Goal: Obtain resource: Download file/media

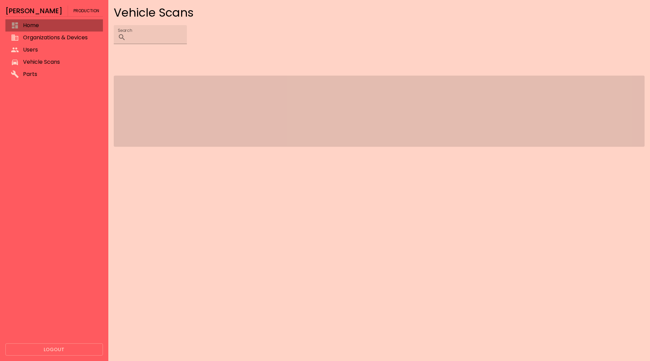
click at [41, 29] on span "Home" at bounding box center [60, 25] width 75 height 8
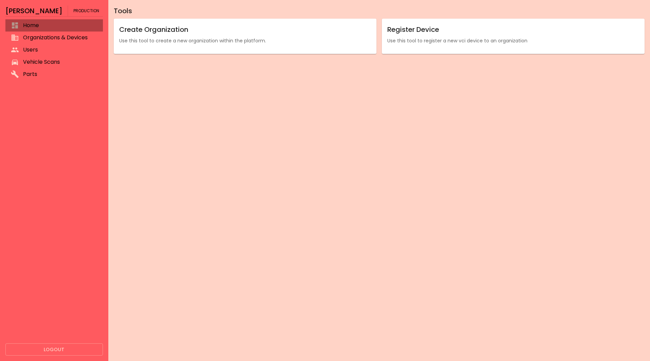
click at [41, 29] on span "Home" at bounding box center [60, 25] width 75 height 8
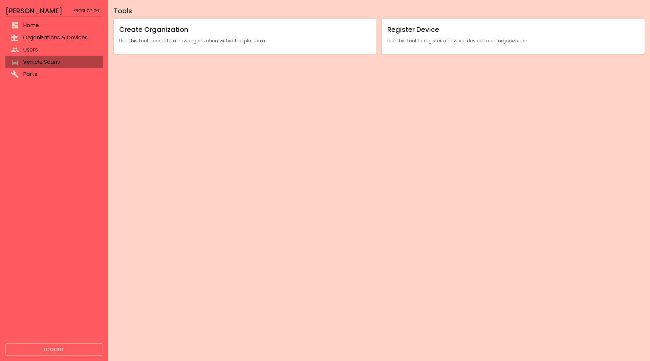
click at [43, 61] on span "Vehicle Scans" at bounding box center [60, 62] width 75 height 8
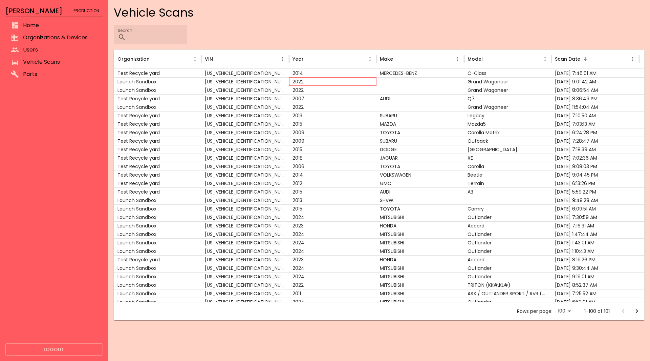
click at [343, 85] on div "2022" at bounding box center [333, 81] width 88 height 8
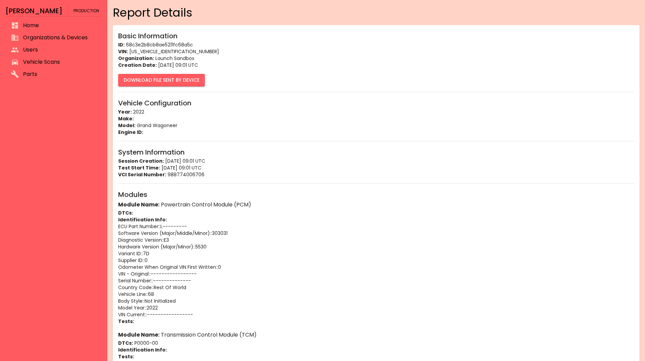
click at [42, 60] on span "Vehicle Scans" at bounding box center [60, 62] width 74 height 8
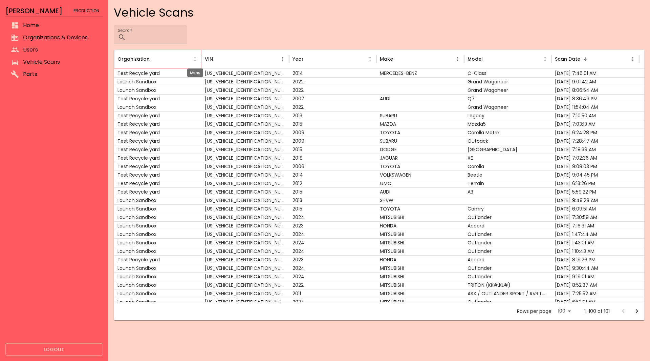
click at [195, 57] on icon "Organization column menu" at bounding box center [195, 59] width 1 height 4
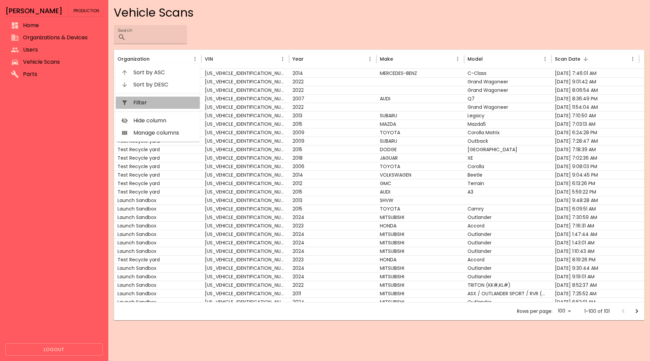
click at [169, 101] on span "Filter" at bounding box center [163, 103] width 61 height 8
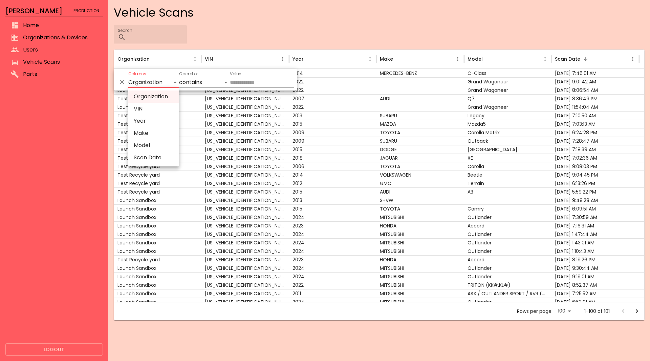
click at [168, 82] on body "[PERSON_NAME] Production Home Organizations & Devices Users Vehicle Scans Parts…" at bounding box center [325, 180] width 650 height 361
click at [192, 83] on div at bounding box center [325, 180] width 650 height 361
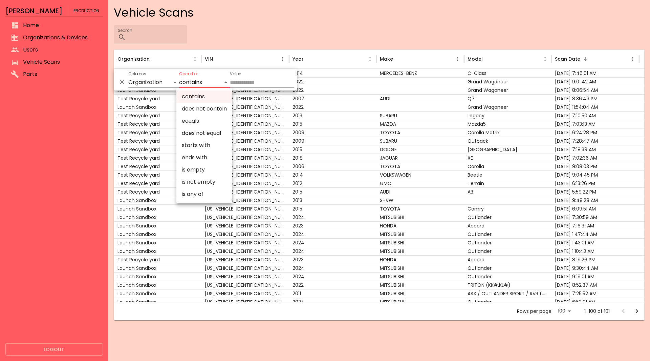
click at [206, 81] on body "[PERSON_NAME] Production Home Organizations & Devices Users Vehicle Scans Parts…" at bounding box center [325, 180] width 650 height 361
click at [240, 78] on div at bounding box center [325, 180] width 650 height 361
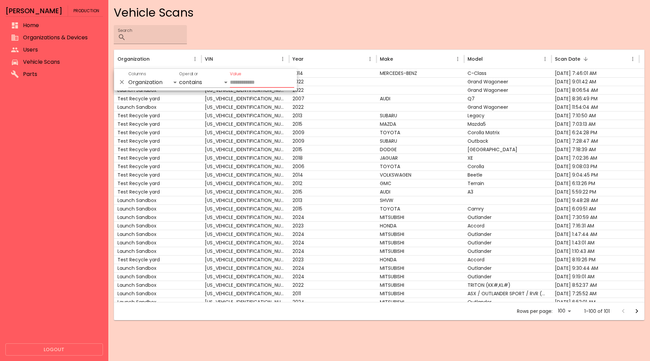
click at [240, 82] on input "Value" at bounding box center [262, 82] width 64 height 11
click at [163, 85] on body "[PERSON_NAME] Production Home Organizations & Devices Users Vehicle Scans Parts…" at bounding box center [325, 180] width 650 height 361
click at [157, 95] on li "Organization" at bounding box center [153, 96] width 51 height 12
click at [215, 79] on body "[PERSON_NAME] Production Home Organizations & Devices Users Vehicle Scans Parts…" at bounding box center [325, 180] width 650 height 361
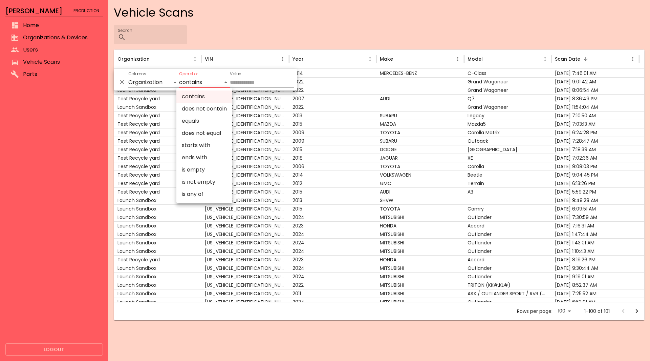
click at [240, 86] on div at bounding box center [325, 180] width 650 height 361
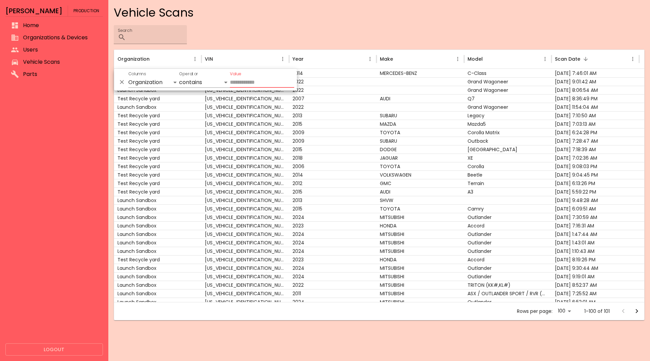
click at [241, 83] on input "Value" at bounding box center [262, 82] width 64 height 11
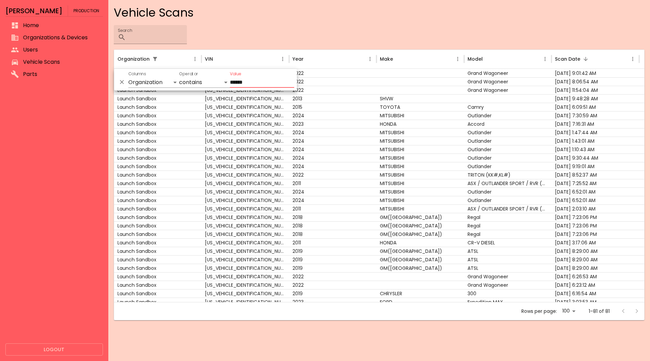
type input "******"
click at [270, 36] on div "Search ​" at bounding box center [379, 34] width 531 height 19
click at [226, 95] on div "[US_VEHICLE_IDENTIFICATION_NUMBER]" at bounding box center [246, 98] width 88 height 8
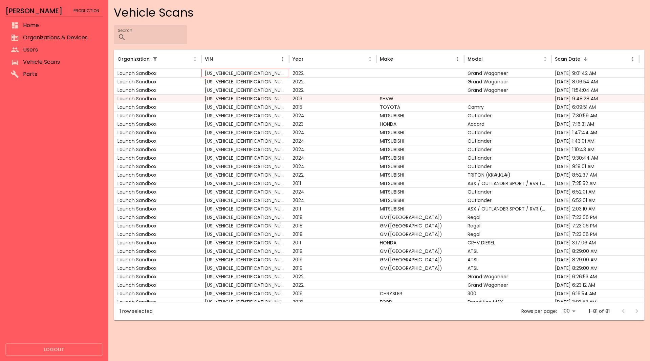
click at [240, 70] on div "[US_VEHICLE_IDENTIFICATION_NUMBER]" at bounding box center [246, 73] width 88 height 8
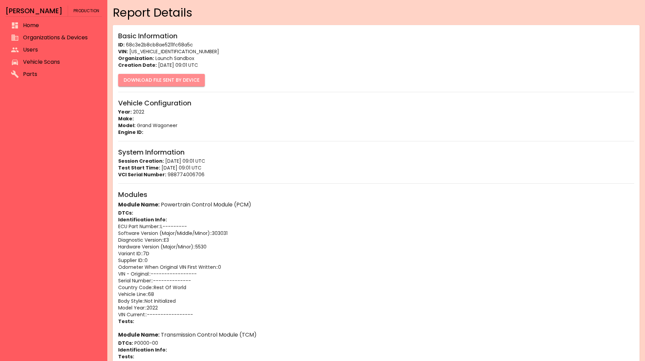
click at [183, 81] on button "Download File Sent By Device" at bounding box center [161, 80] width 87 height 13
click at [59, 62] on span "Vehicle Scans" at bounding box center [60, 62] width 74 height 8
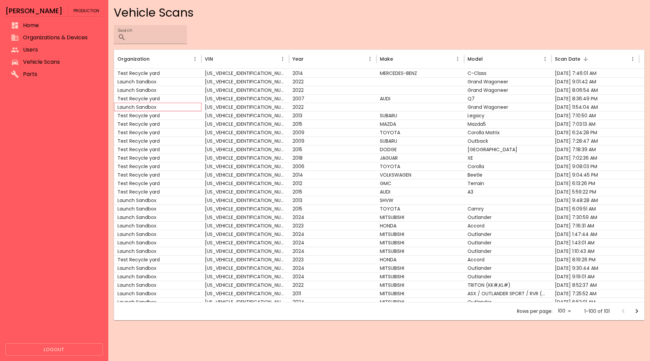
click at [151, 106] on div "Launch Sandbox" at bounding box center [158, 107] width 88 height 8
click at [205, 199] on div "[US_VEHICLE_IDENTIFICATION_NUMBER]" at bounding box center [246, 200] width 88 height 8
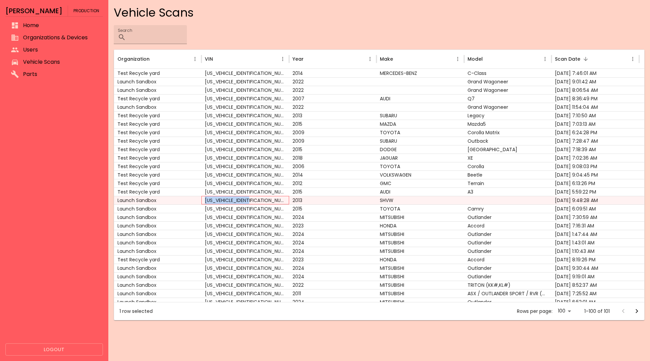
click at [205, 199] on div "[US_VEHICLE_IDENTIFICATION_NUMBER]" at bounding box center [246, 200] width 88 height 8
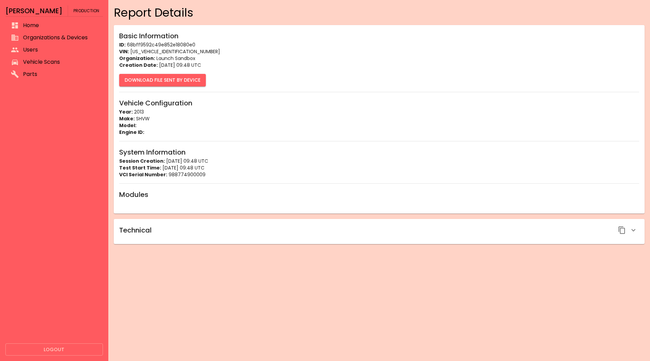
click at [175, 84] on button "Download File Sent By Device" at bounding box center [162, 80] width 87 height 13
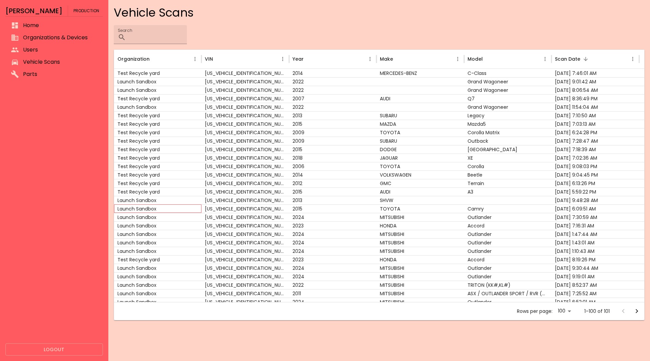
click at [136, 207] on div "Launch Sandbox" at bounding box center [158, 208] width 88 height 8
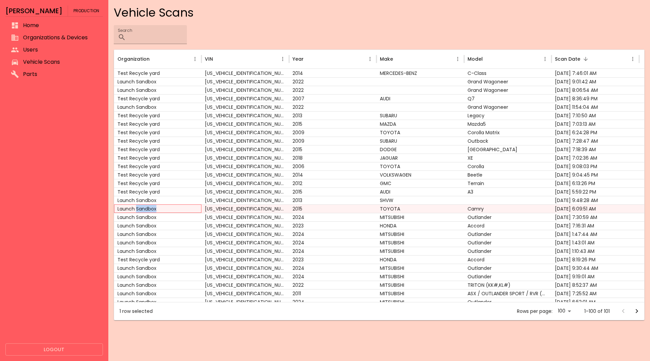
click at [136, 207] on div "Launch Sandbox" at bounding box center [158, 208] width 88 height 8
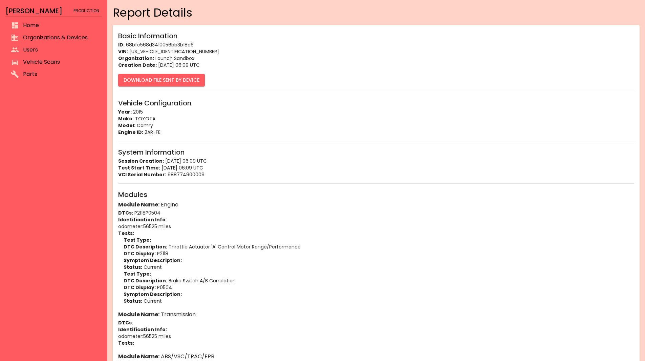
click at [142, 86] on button "Download File Sent By Device" at bounding box center [161, 80] width 87 height 13
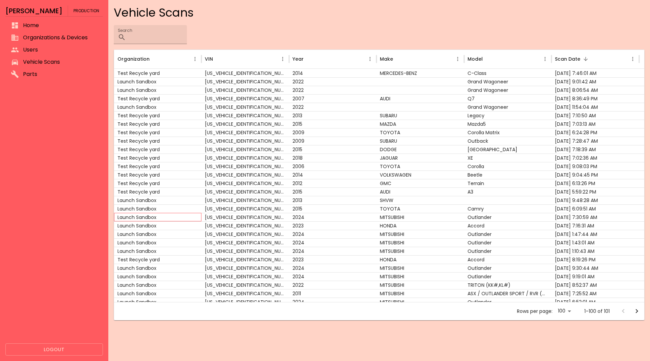
click at [174, 216] on div "Launch Sandbox" at bounding box center [158, 217] width 88 height 8
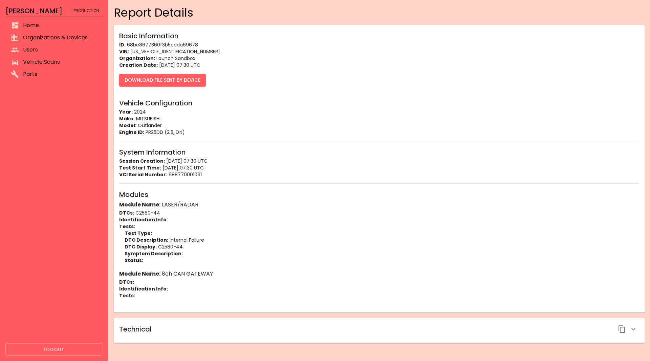
click at [167, 77] on button "Download File Sent By Device" at bounding box center [162, 80] width 87 height 13
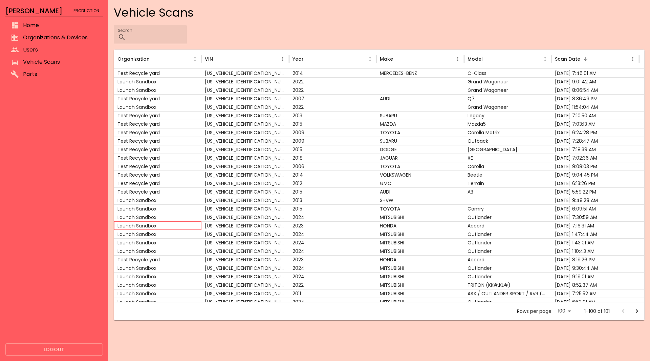
click at [179, 224] on div "Launch Sandbox" at bounding box center [158, 225] width 88 height 8
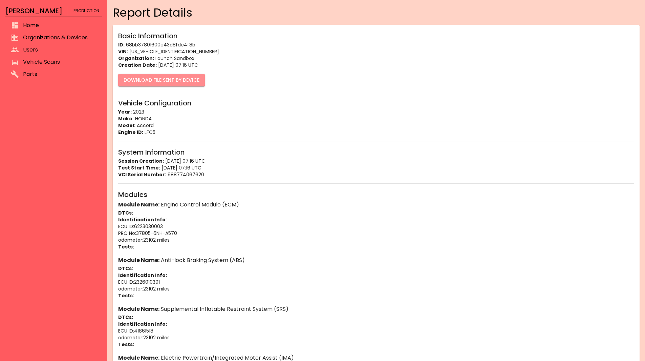
click at [156, 77] on button "Download File Sent By Device" at bounding box center [161, 80] width 87 height 13
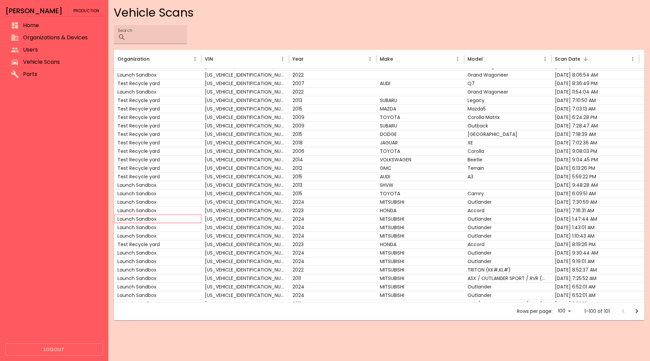
click at [152, 219] on div "Launch Sandbox" at bounding box center [158, 218] width 88 height 8
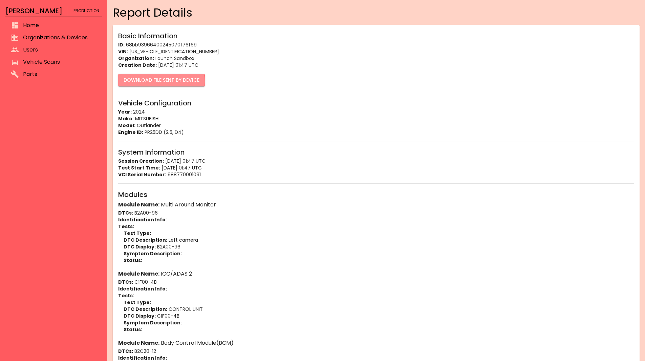
click at [156, 81] on button "Download File Sent By Device" at bounding box center [161, 80] width 87 height 13
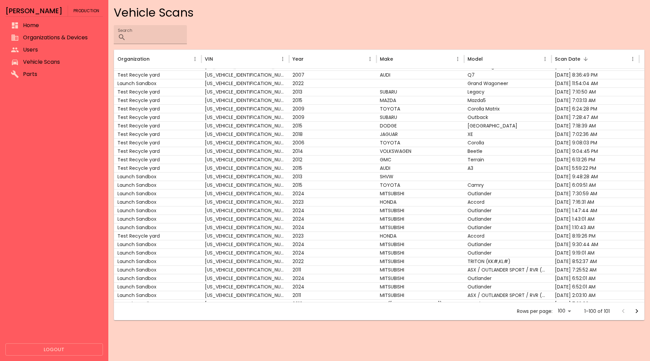
scroll to position [22, 0]
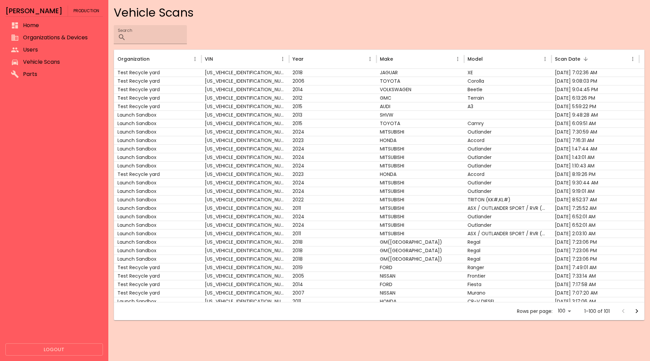
click at [441, 30] on div "Search ​" at bounding box center [379, 34] width 531 height 19
